Goal: Check status: Check status

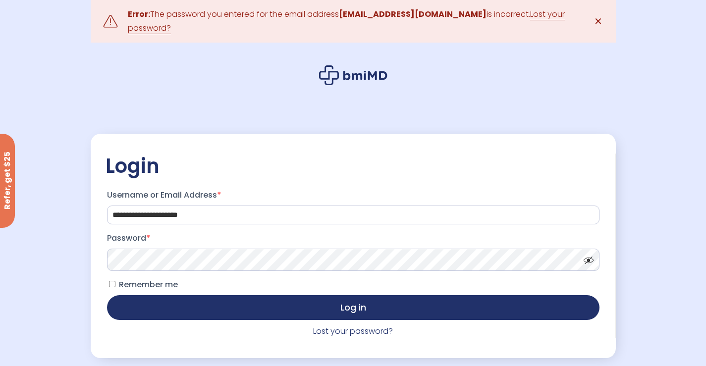
click at [107, 295] on button "Log in" at bounding box center [353, 307] width 493 height 25
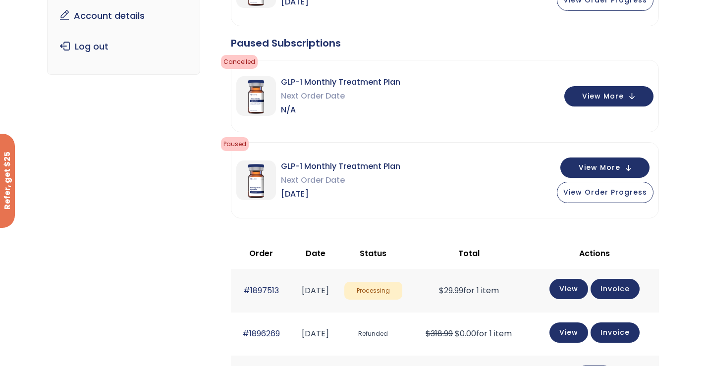
scroll to position [198, 0]
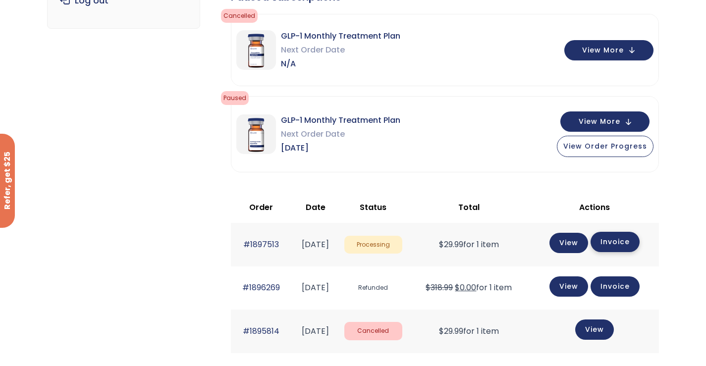
click at [635, 243] on link "Invoice" at bounding box center [615, 242] width 49 height 20
click at [574, 240] on link "View" at bounding box center [569, 242] width 39 height 20
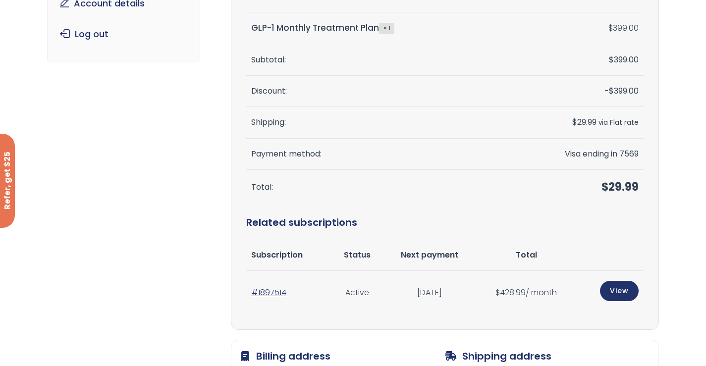
scroll to position [297, 0]
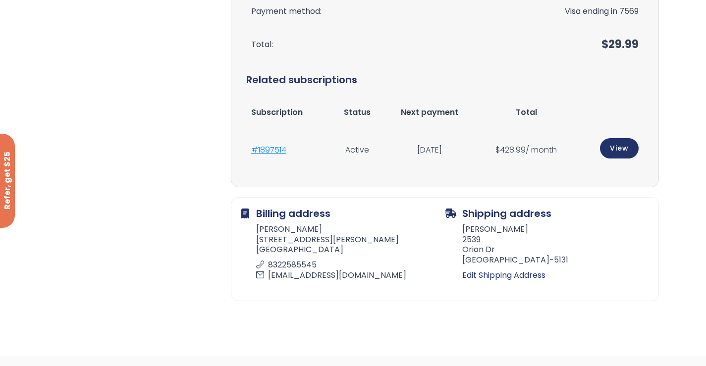
click at [282, 145] on link "#1897514" at bounding box center [268, 149] width 35 height 11
